Goal: Communication & Community: Connect with others

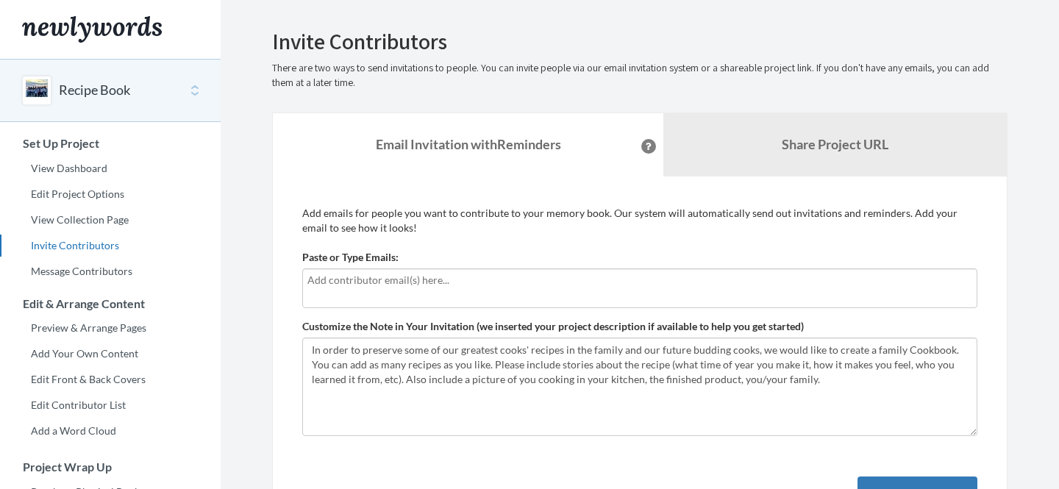
click at [420, 281] on input "text" at bounding box center [639, 280] width 665 height 16
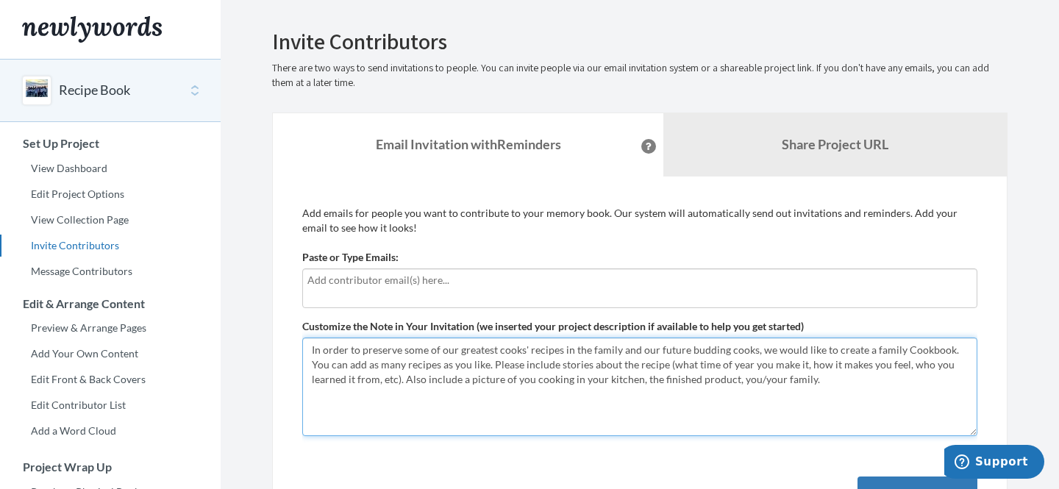
click at [349, 365] on textarea "In order to preserve some of our greatest cooks' recipes in the family and our …" at bounding box center [639, 387] width 675 height 99
click at [422, 364] on textarea "In order to preserve some of our greatest cooks' recipes in the family and our …" at bounding box center [639, 387] width 675 height 99
click at [575, 416] on textarea "In order to preserve some of our greatest cooks' recipes in the family and our …" at bounding box center [639, 387] width 675 height 99
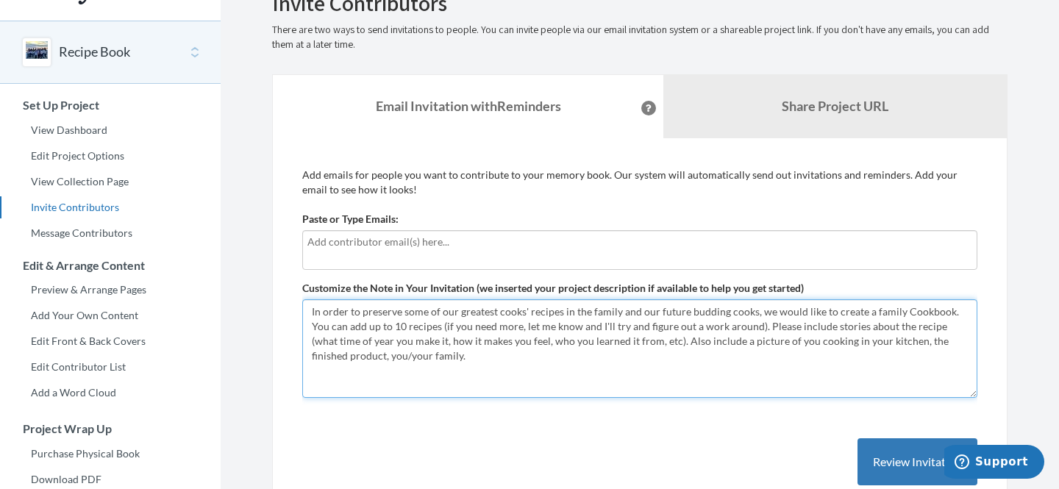
scroll to position [40, 0]
drag, startPoint x: 744, startPoint y: 325, endPoint x: 634, endPoint y: 338, distance: 110.3
click at [634, 338] on textarea "In order to preserve some of our greatest cooks' recipes in the family and our …" at bounding box center [639, 347] width 675 height 99
click at [742, 327] on textarea "In order to preserve some of our greatest cooks' recipes in the family and our …" at bounding box center [639, 347] width 675 height 99
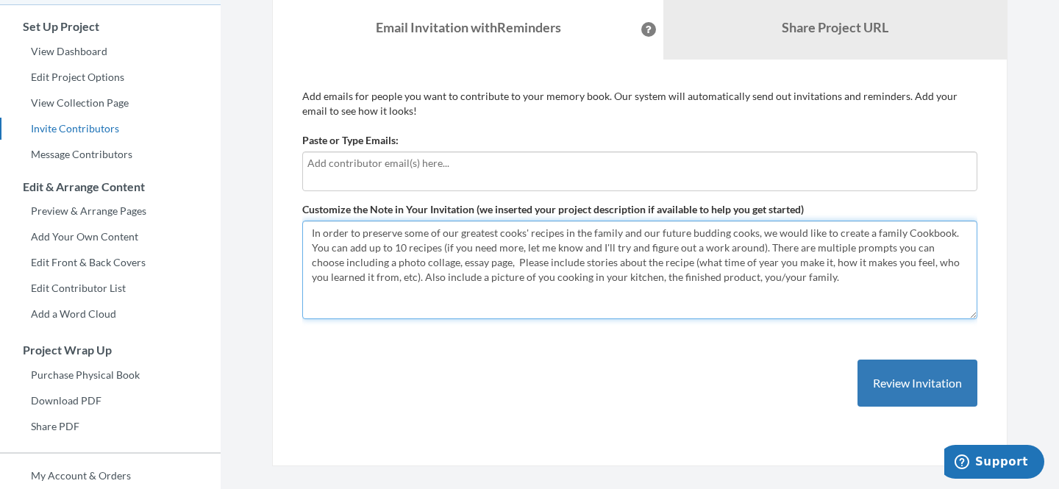
scroll to position [118, 0]
drag, startPoint x: 536, startPoint y: 260, endPoint x: 816, endPoint y: 291, distance: 281.2
click at [816, 291] on textarea "In order to preserve some of our greatest cooks' recipes in the family and our …" at bounding box center [639, 268] width 675 height 99
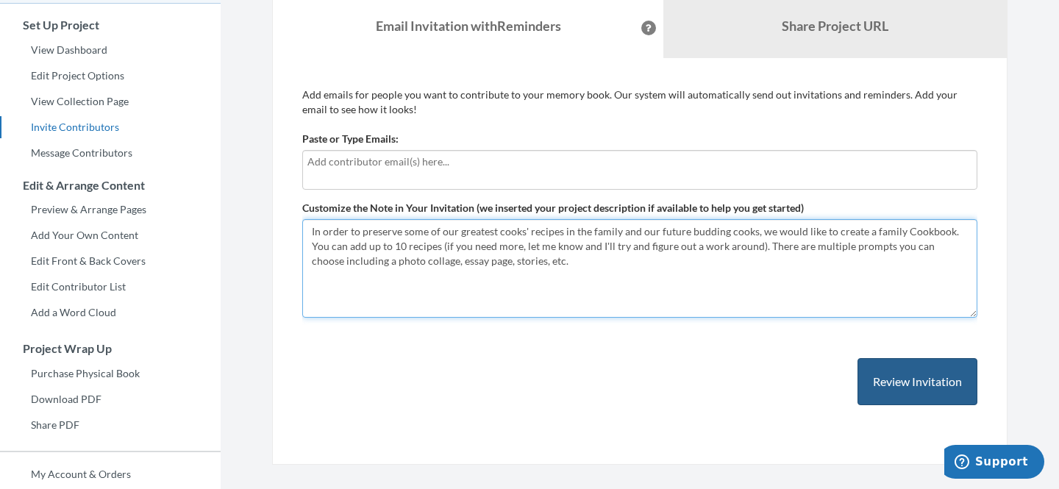
type textarea "In order to preserve some of our greatest cooks' recipes in the family and our …"
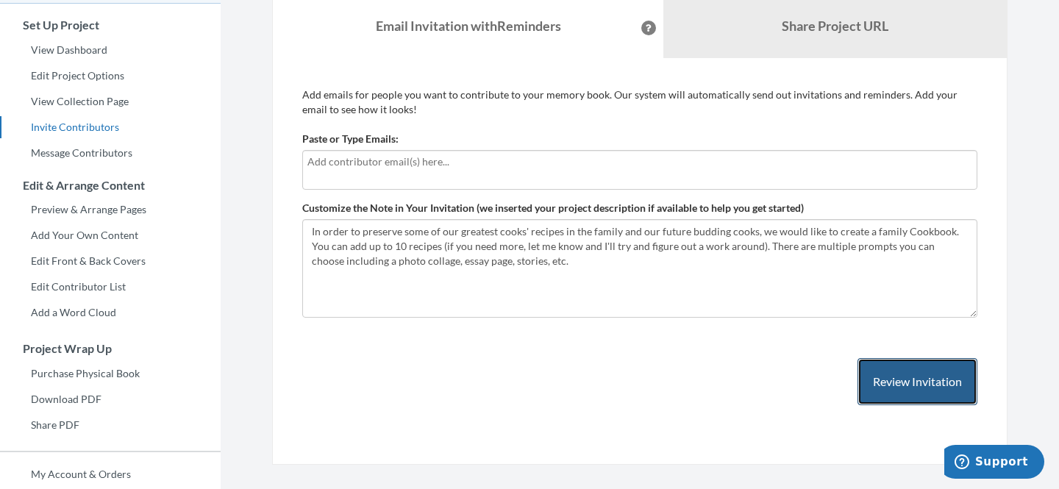
click at [903, 390] on button "Review Invitation" at bounding box center [918, 382] width 120 height 48
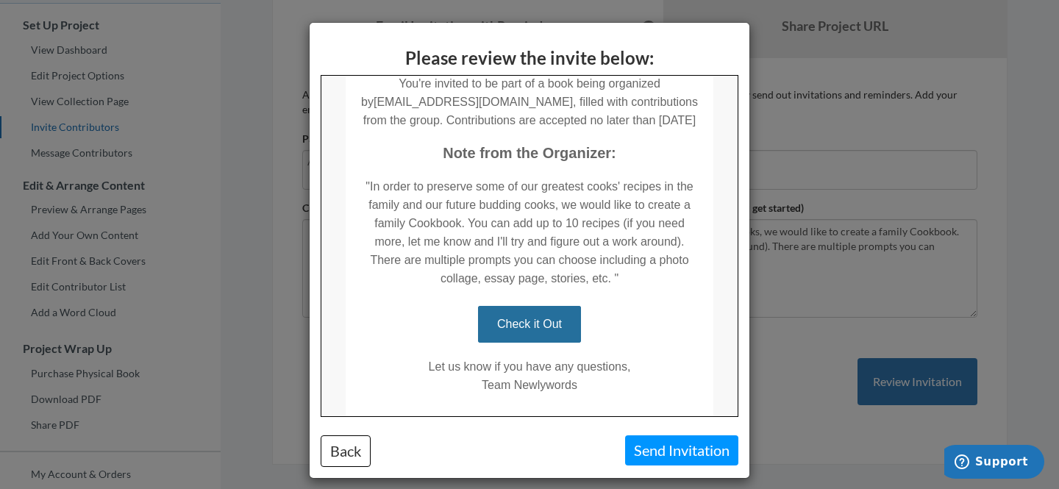
scroll to position [221, 0]
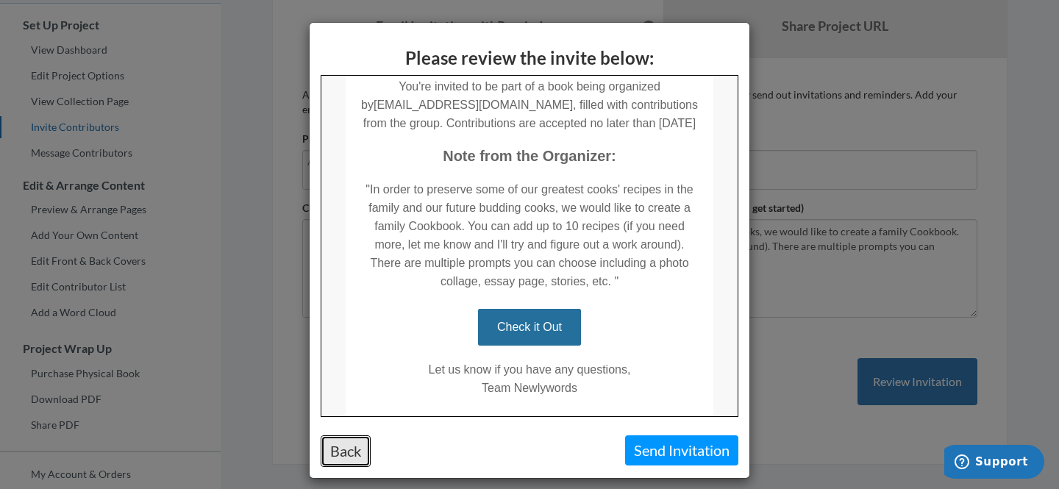
click at [352, 447] on button "Back" at bounding box center [346, 451] width 50 height 32
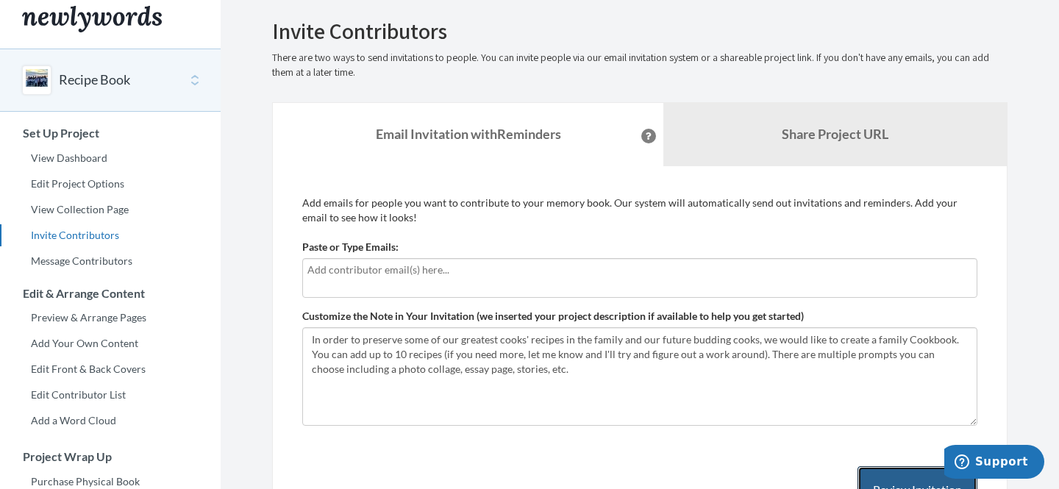
scroll to position [0, 0]
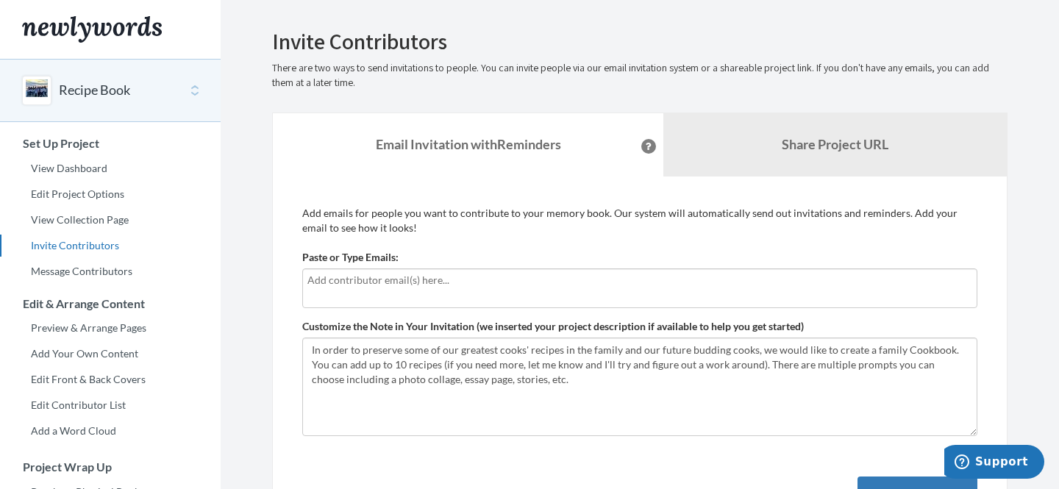
click at [371, 282] on input "text" at bounding box center [639, 280] width 665 height 16
click at [310, 282] on input "[EMAIL_ADDRESS][DOMAIN_NAME]" at bounding box center [639, 280] width 665 height 16
type input "[EMAIL_ADDRESS][DOMAIN_NAME]"
click at [544, 289] on div "[EMAIL_ADDRESS][DOMAIN_NAME]" at bounding box center [639, 289] width 675 height 40
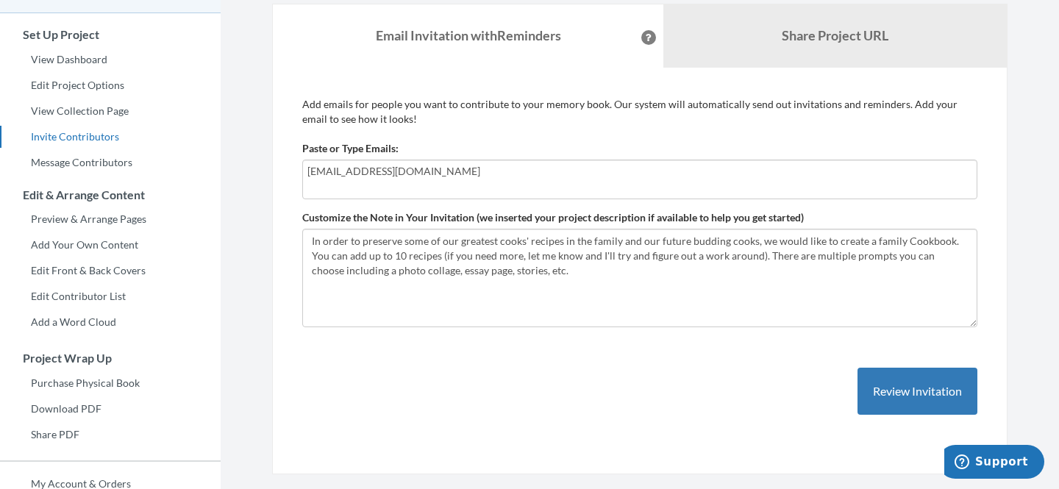
scroll to position [193, 0]
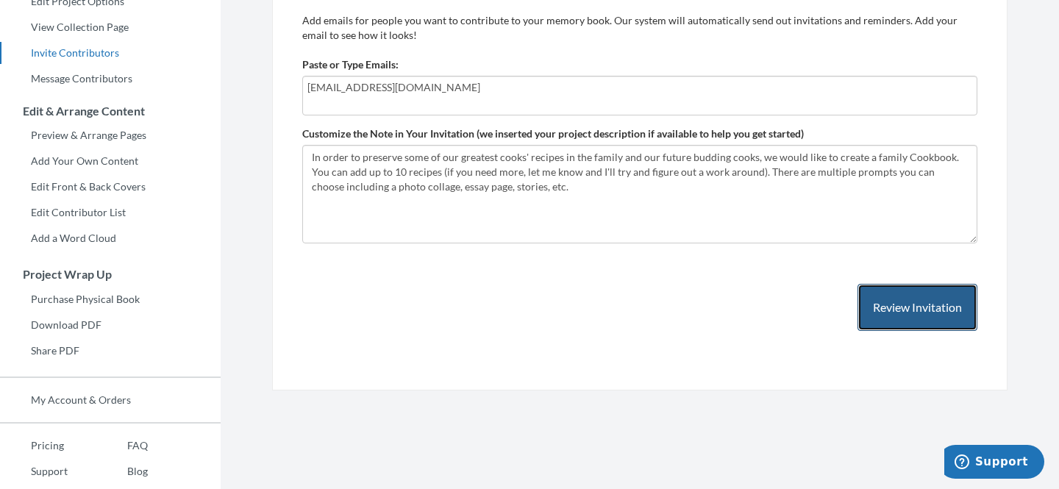
click at [909, 319] on button "Review Invitation" at bounding box center [918, 308] width 120 height 48
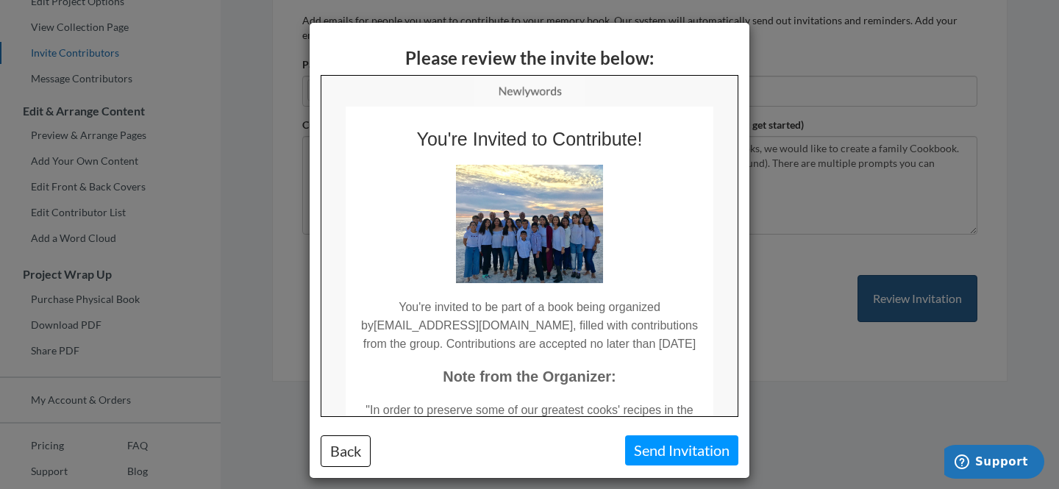
scroll to position [0, 0]
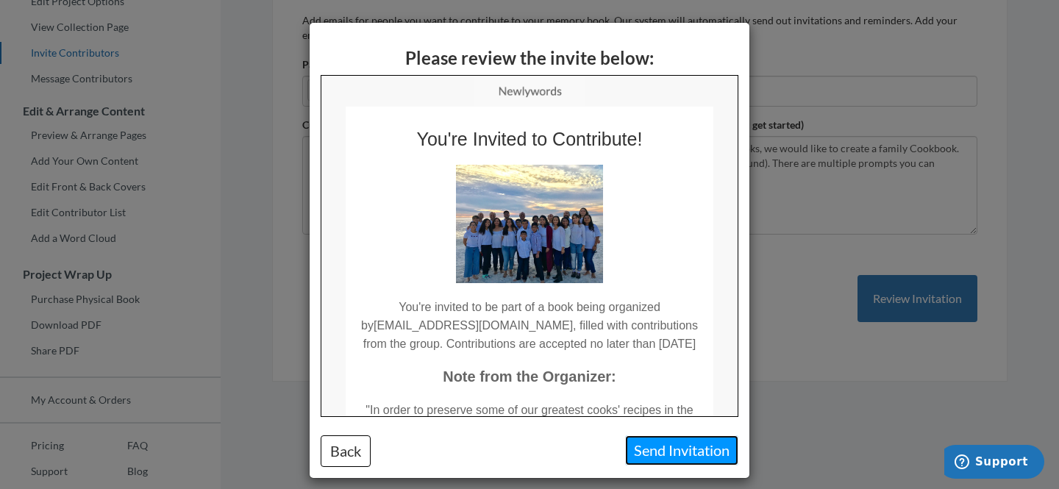
click at [696, 447] on button "Send Invitation" at bounding box center [681, 450] width 113 height 30
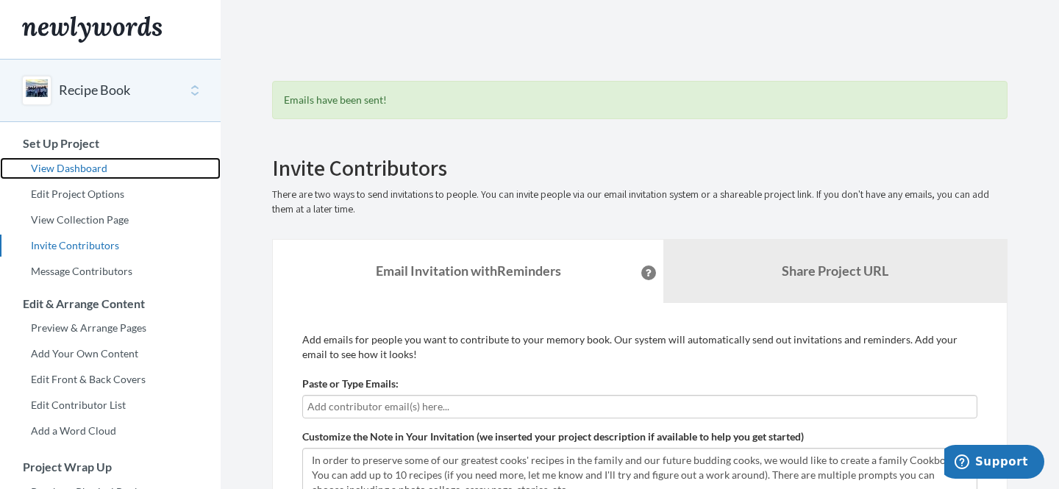
click at [65, 171] on link "View Dashboard" at bounding box center [110, 168] width 221 height 22
